Goal: Check status: Check status

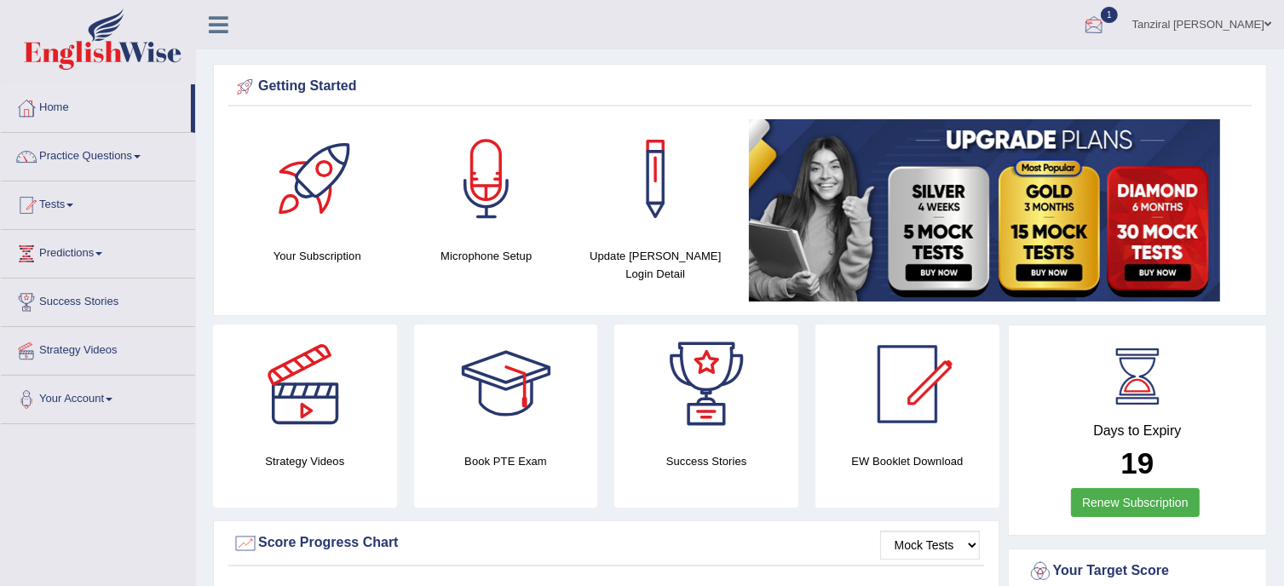
click at [1107, 20] on div at bounding box center [1095, 26] width 26 height 26
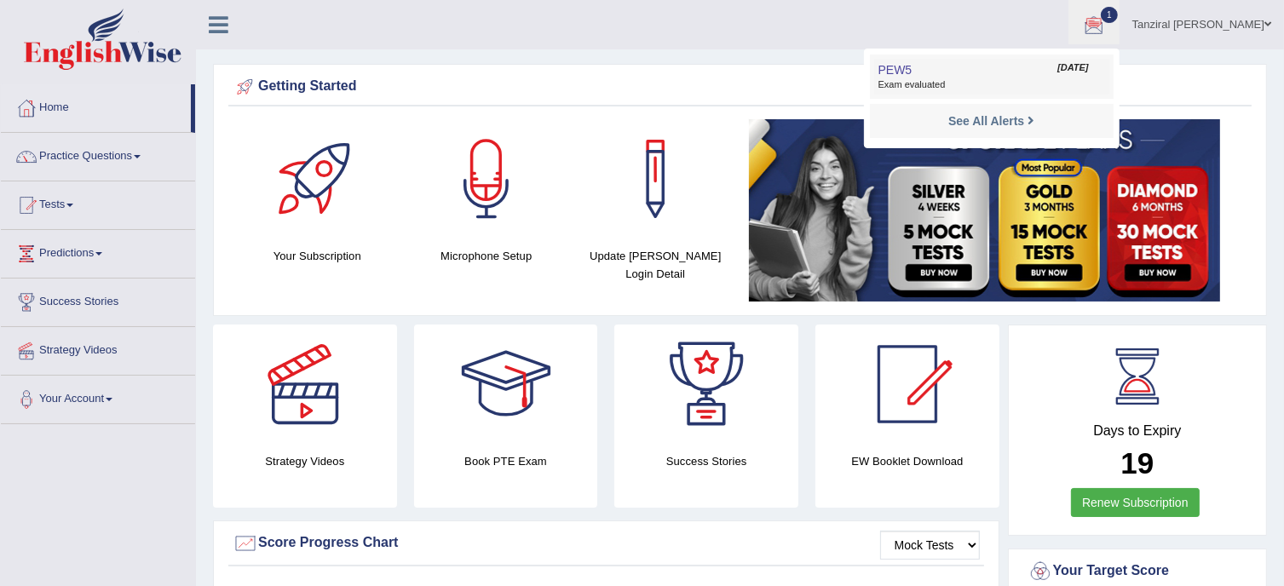
click at [944, 67] on link "PEW5 Oct 5, 2025 Exam evaluated" at bounding box center [991, 77] width 235 height 36
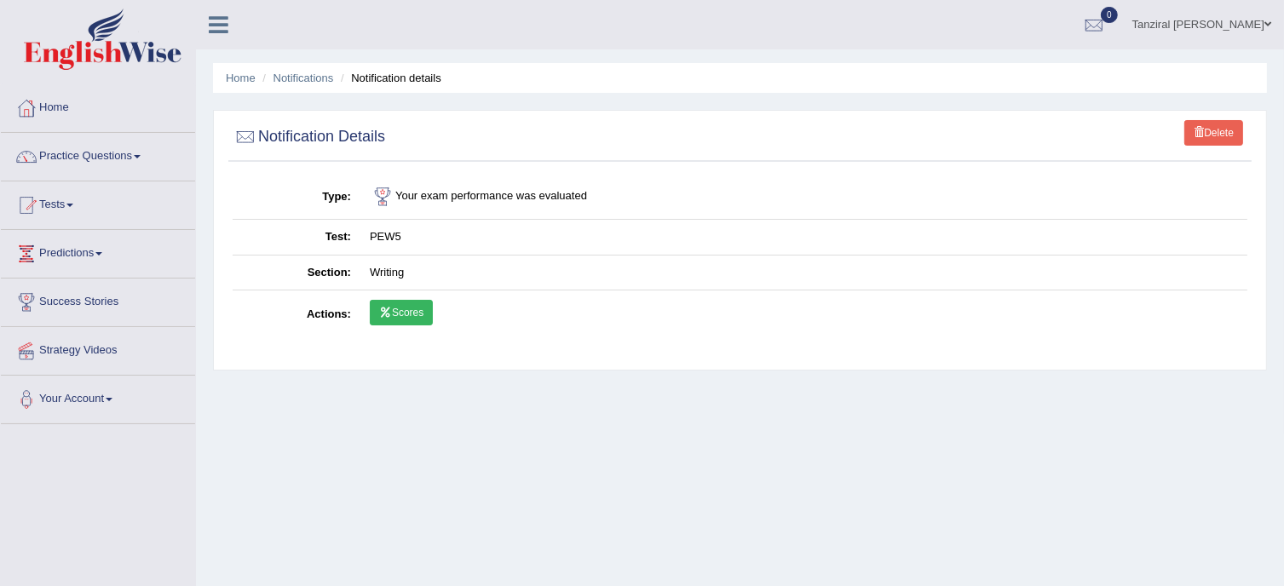
click at [423, 305] on link "Scores" at bounding box center [401, 313] width 63 height 26
click at [131, 57] on img at bounding box center [103, 39] width 158 height 61
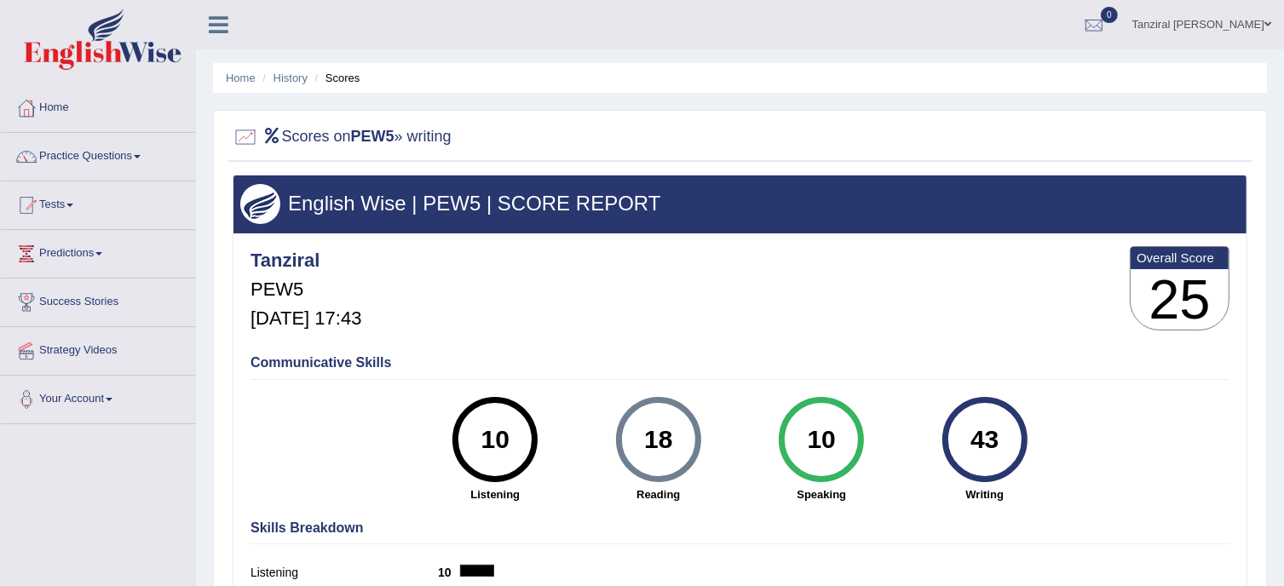
click at [49, 106] on link "Home" at bounding box center [98, 105] width 194 height 43
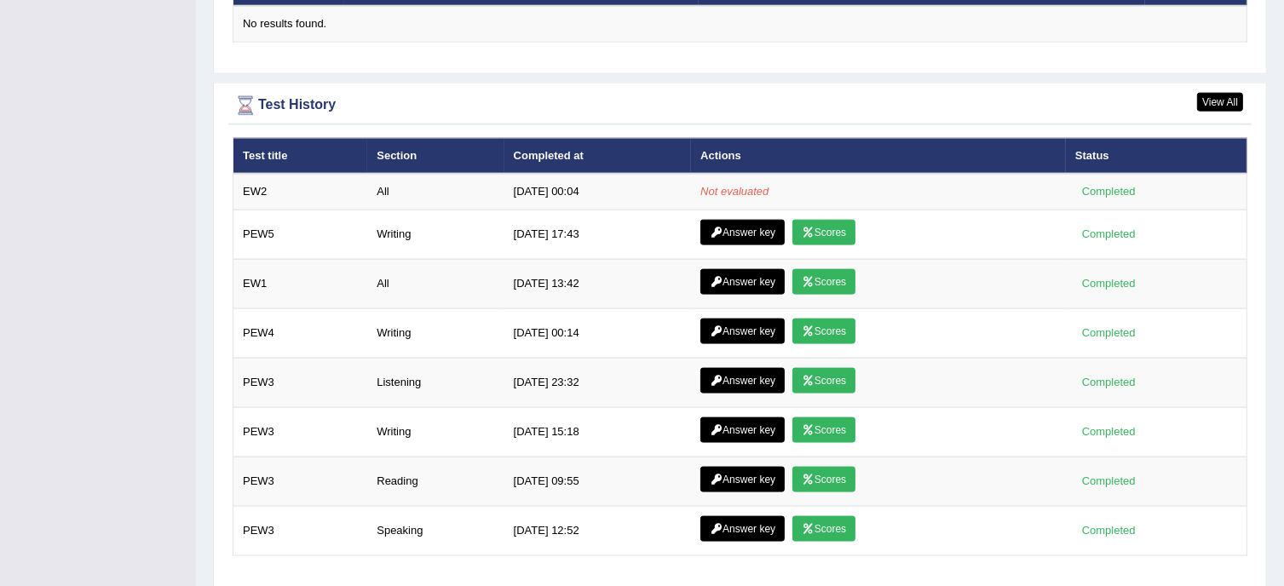
scroll to position [2214, 0]
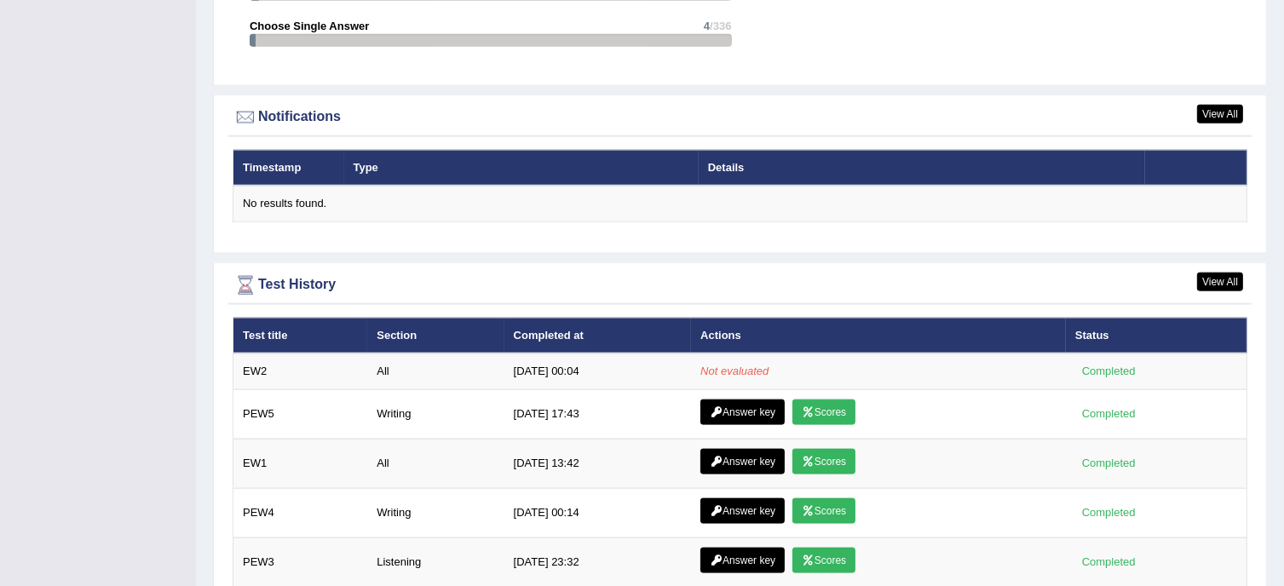
scroll to position [1993, 0]
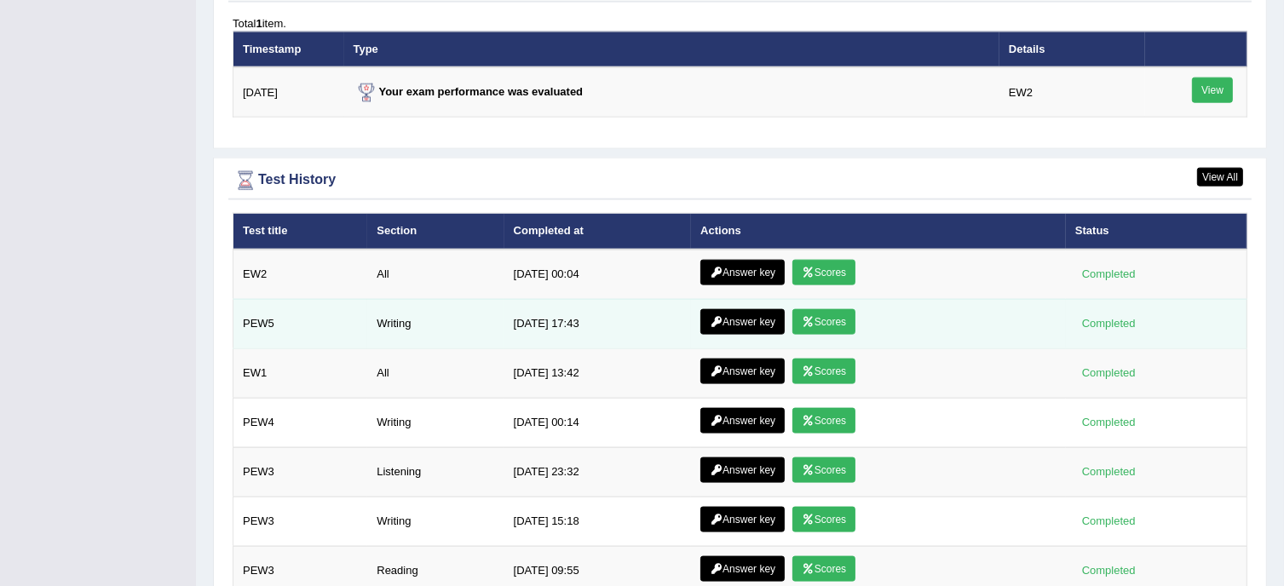
scroll to position [2153, 0]
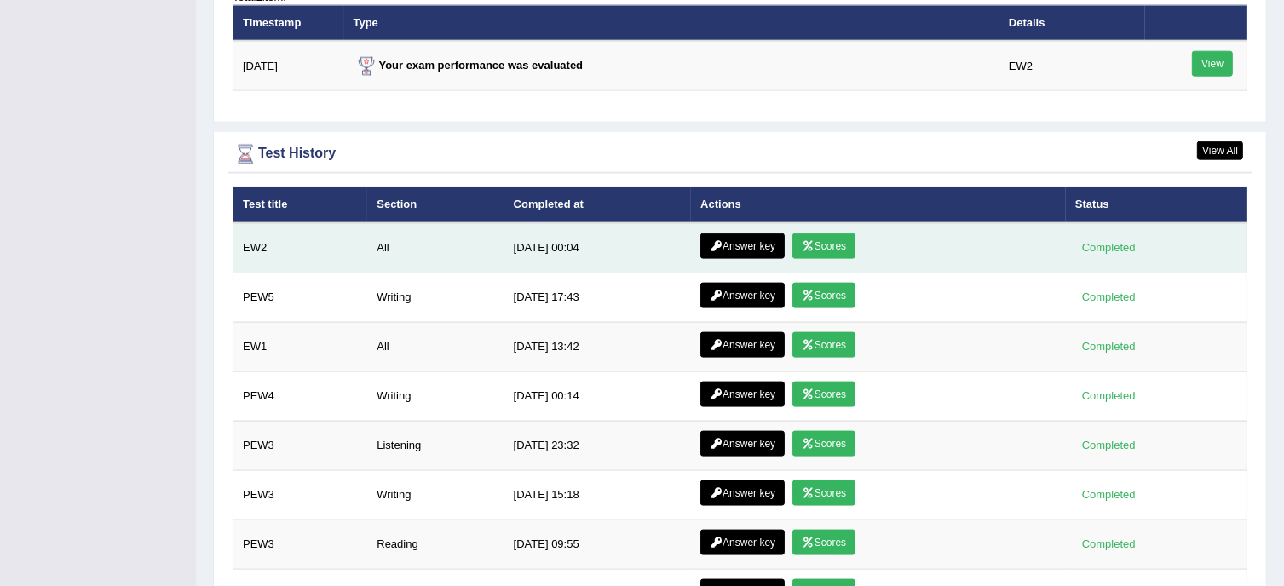
click at [727, 238] on link "Answer key" at bounding box center [743, 247] width 84 height 26
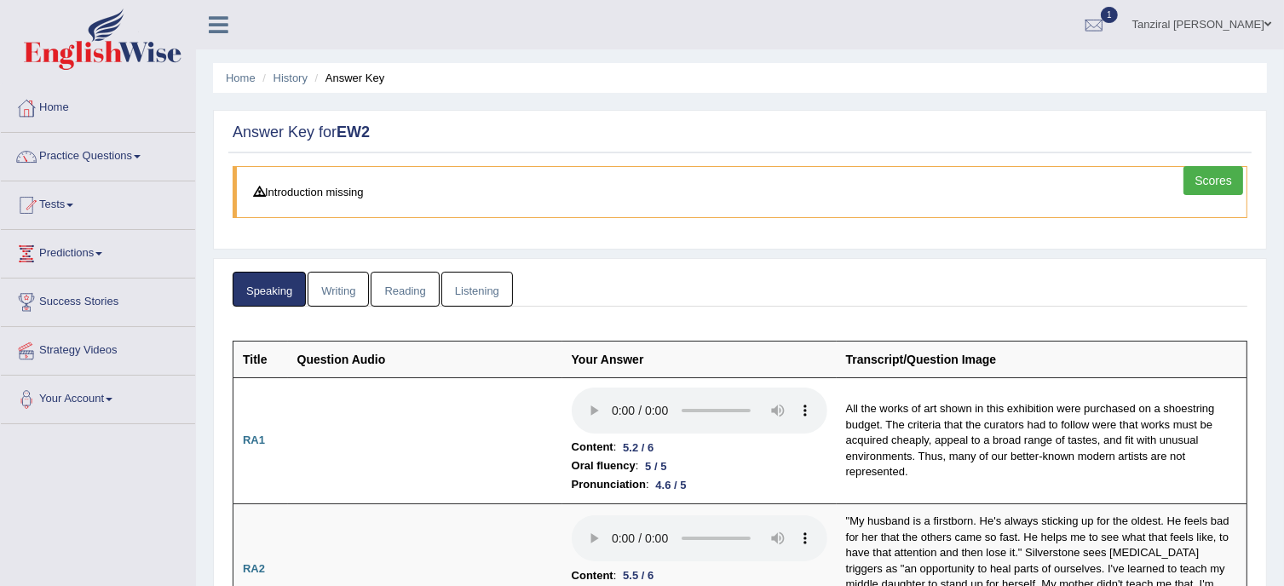
click at [326, 293] on link "Writing" at bounding box center [338, 289] width 61 height 35
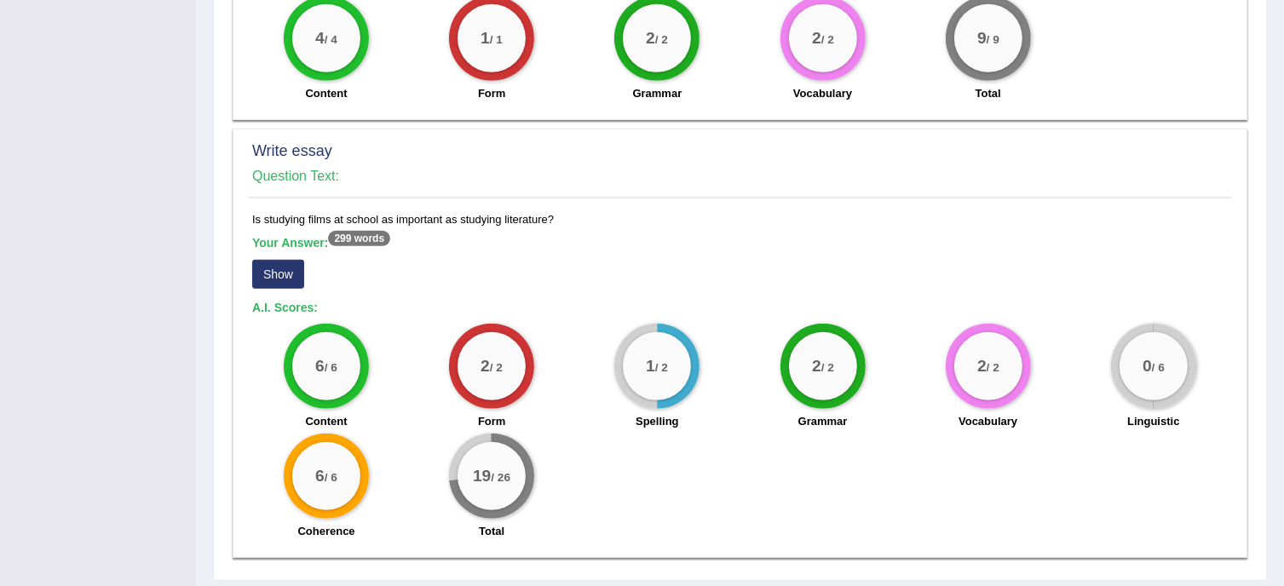
scroll to position [1163, 0]
click at [292, 259] on button "Show" at bounding box center [278, 273] width 52 height 29
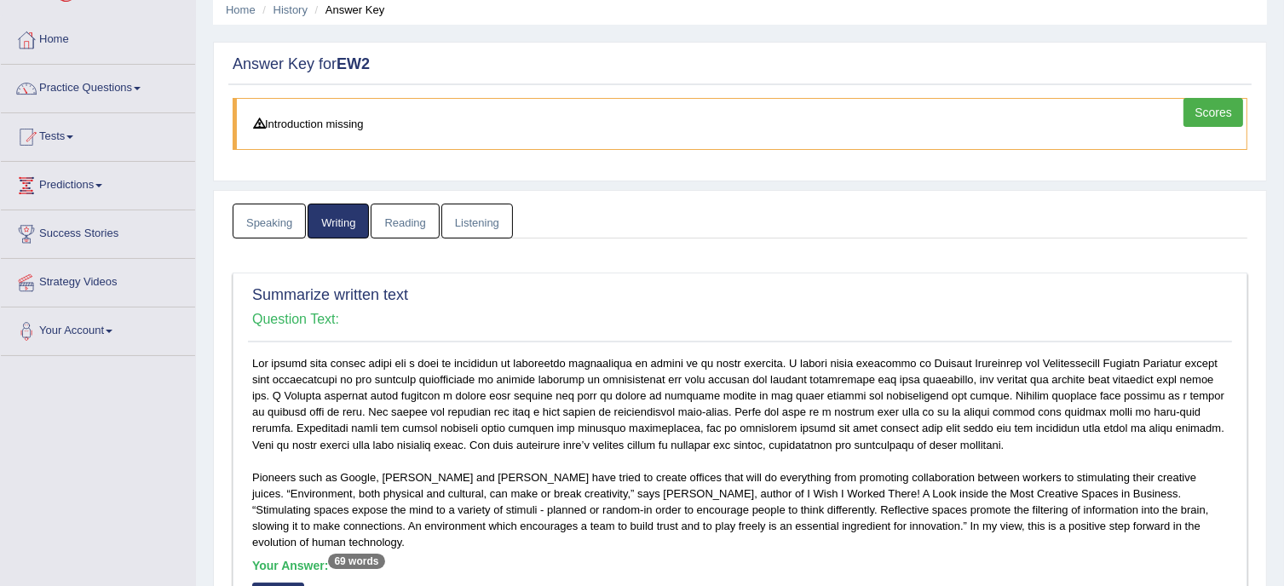
scroll to position [0, 0]
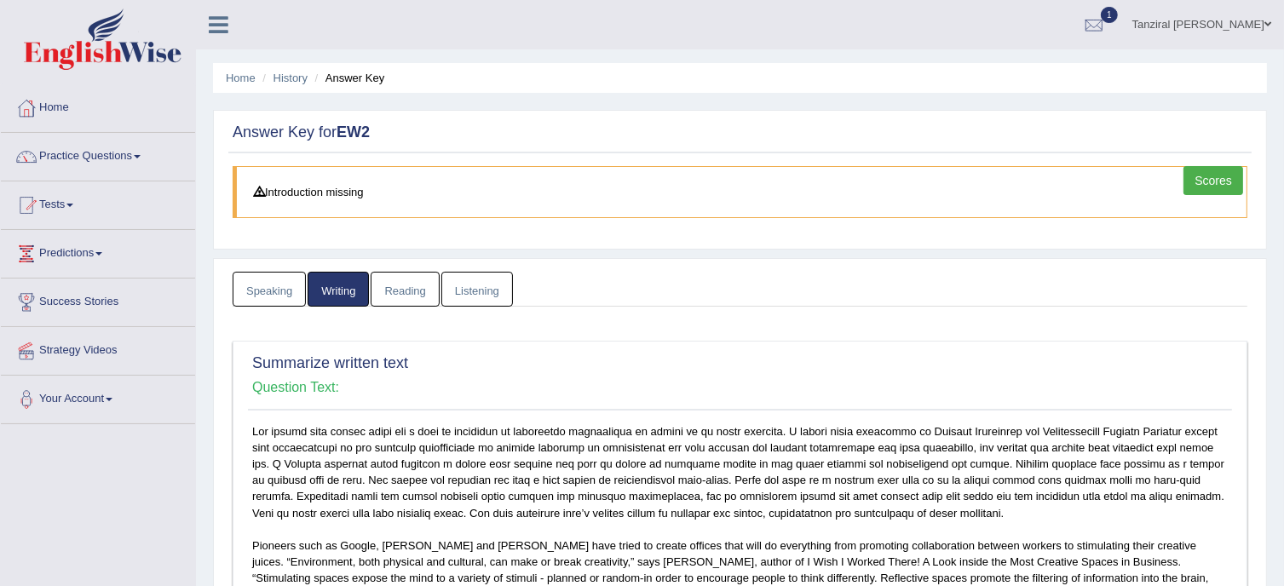
click at [399, 288] on link "Reading" at bounding box center [405, 289] width 68 height 35
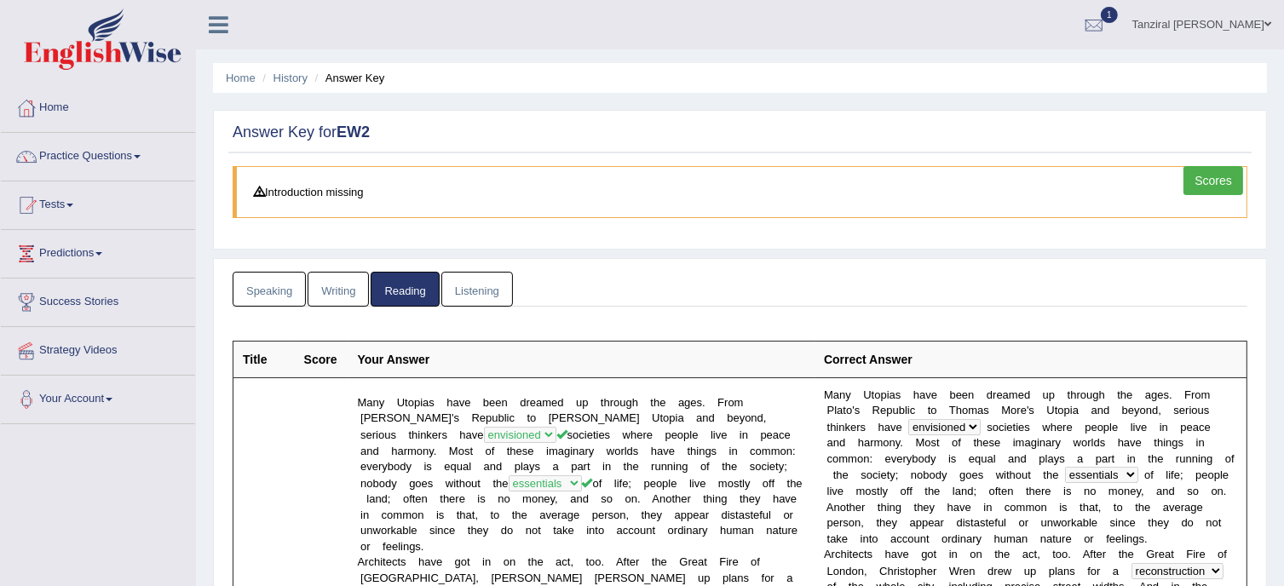
click at [477, 286] on link "Listening" at bounding box center [478, 289] width 72 height 35
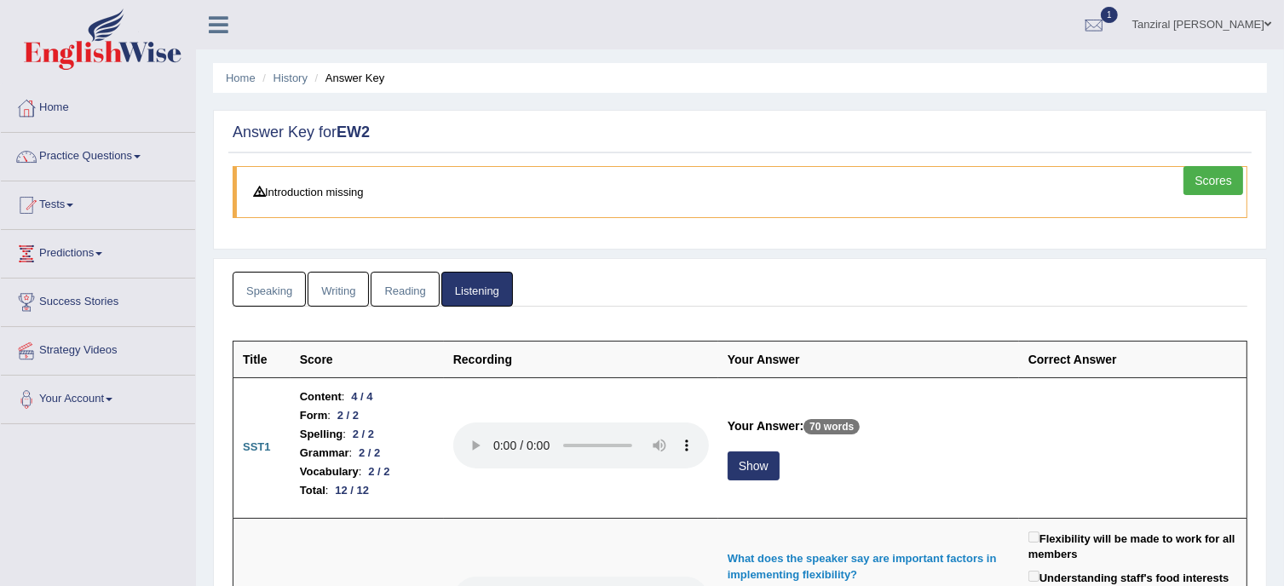
click at [1215, 171] on link "Scores" at bounding box center [1214, 180] width 60 height 29
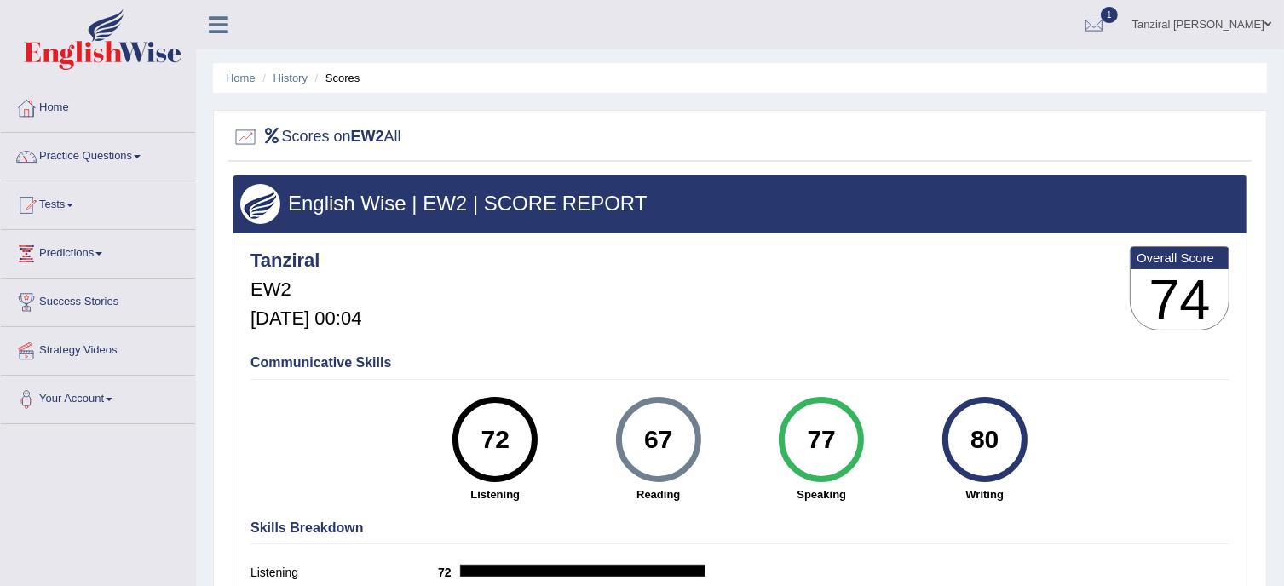
click at [61, 112] on link "Home" at bounding box center [98, 105] width 194 height 43
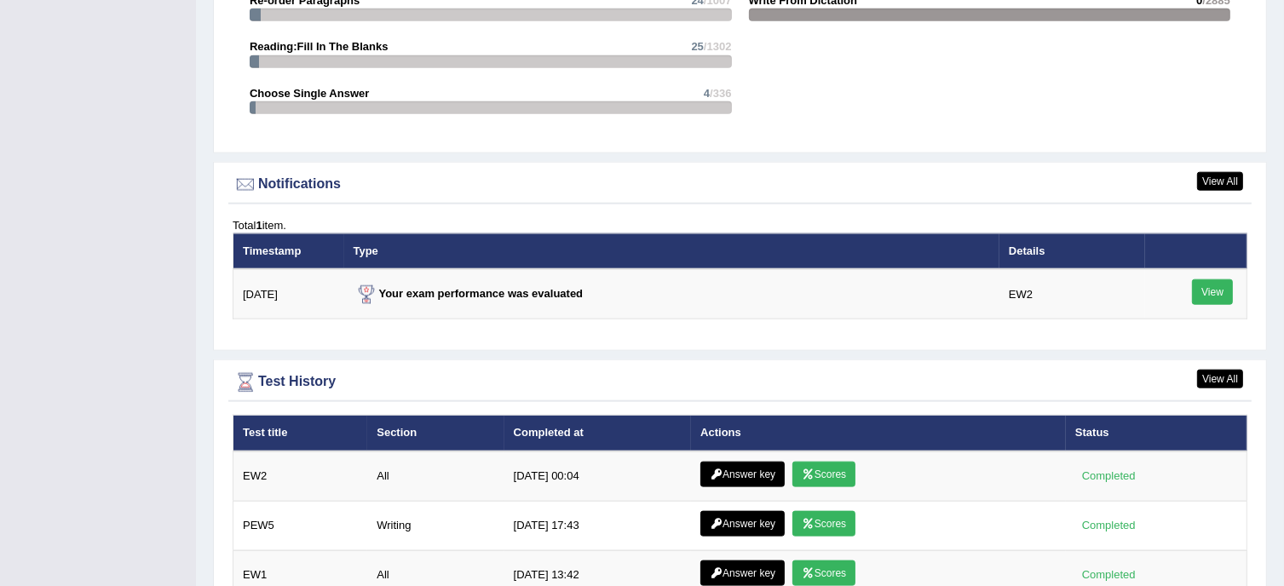
scroll to position [2258, 0]
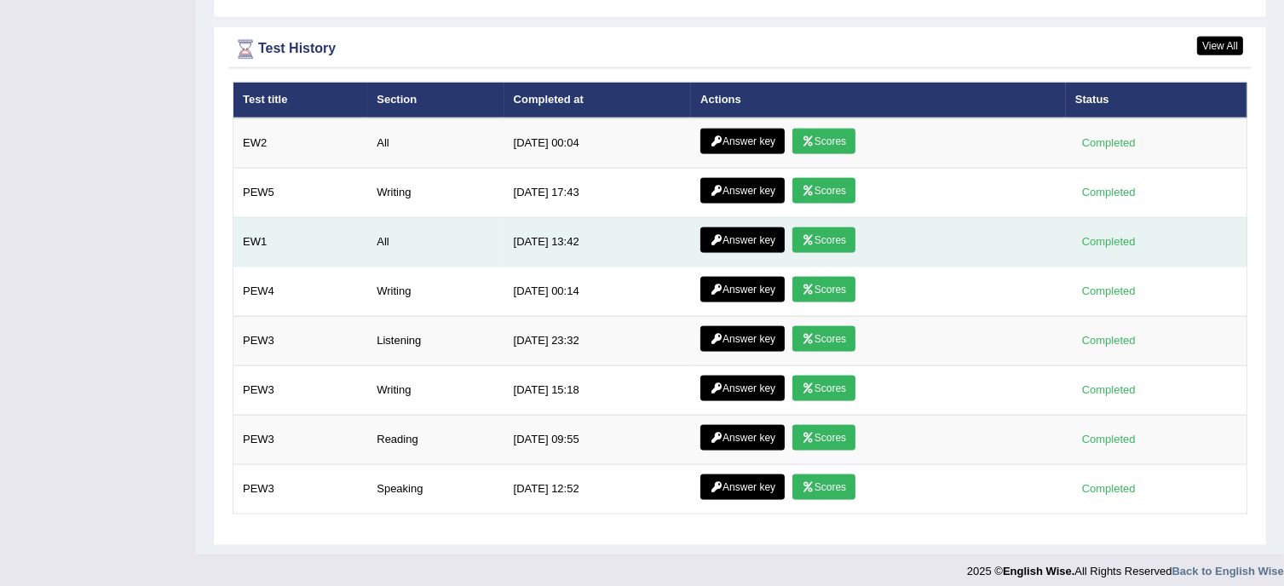
click at [821, 234] on link "Scores" at bounding box center [824, 241] width 63 height 26
